Goal: Find specific page/section: Find specific page/section

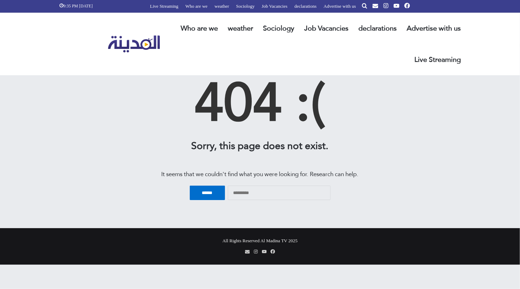
click at [205, 193] on input "***" at bounding box center [207, 193] width 35 height 14
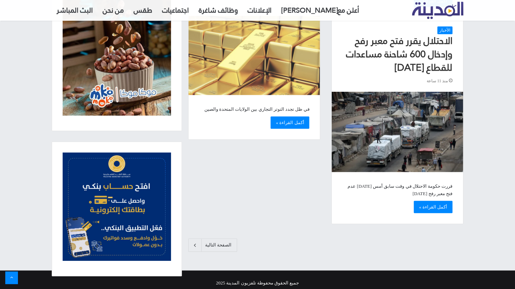
scroll to position [1689, 0]
